Goal: Information Seeking & Learning: Check status

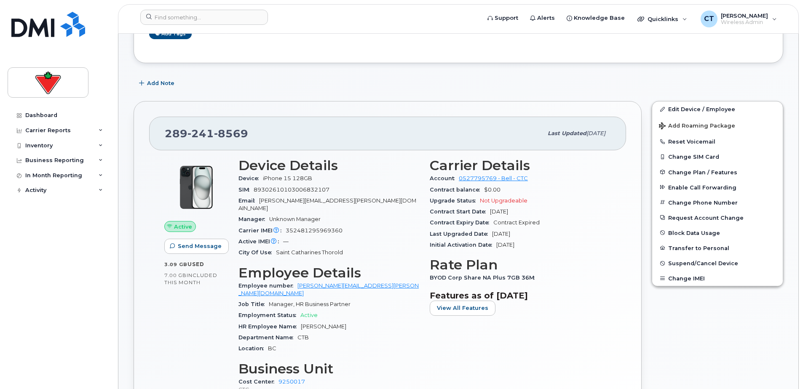
scroll to position [169, 0]
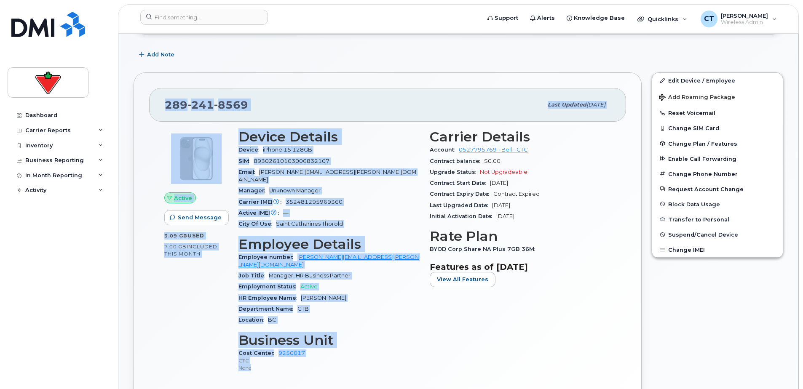
drag, startPoint x: 130, startPoint y: 40, endPoint x: 418, endPoint y: 351, distance: 424.2
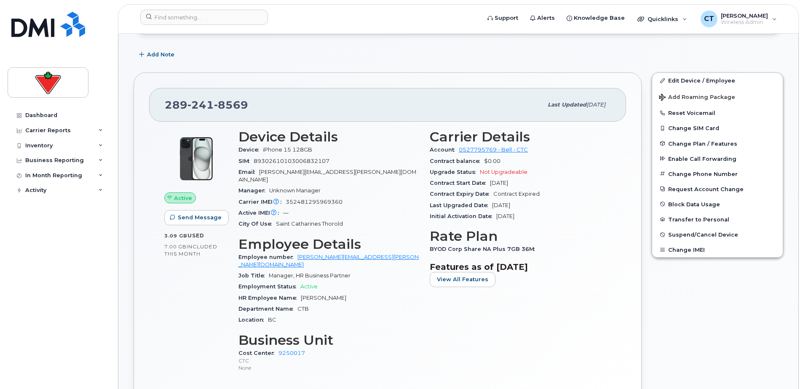
drag, startPoint x: 418, startPoint y: 351, endPoint x: 428, endPoint y: 350, distance: 10.2
click at [427, 350] on div "Carrier Details Account 0527795769 - Bell - CTC Contract balance $0.00 Upgrade …" at bounding box center [520, 254] width 191 height 261
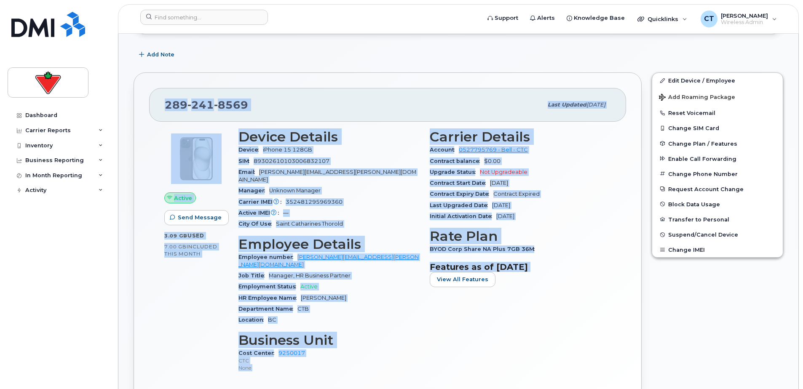
drag, startPoint x: 132, startPoint y: 48, endPoint x: 495, endPoint y: 318, distance: 452.2
drag, startPoint x: 495, startPoint y: 318, endPoint x: 517, endPoint y: 323, distance: 23.0
click at [517, 323] on div "Carrier Details Account 0527795769 - Bell - CTC Contract balance $0.00 Upgrade …" at bounding box center [520, 254] width 191 height 261
